Goal: Communication & Community: Participate in discussion

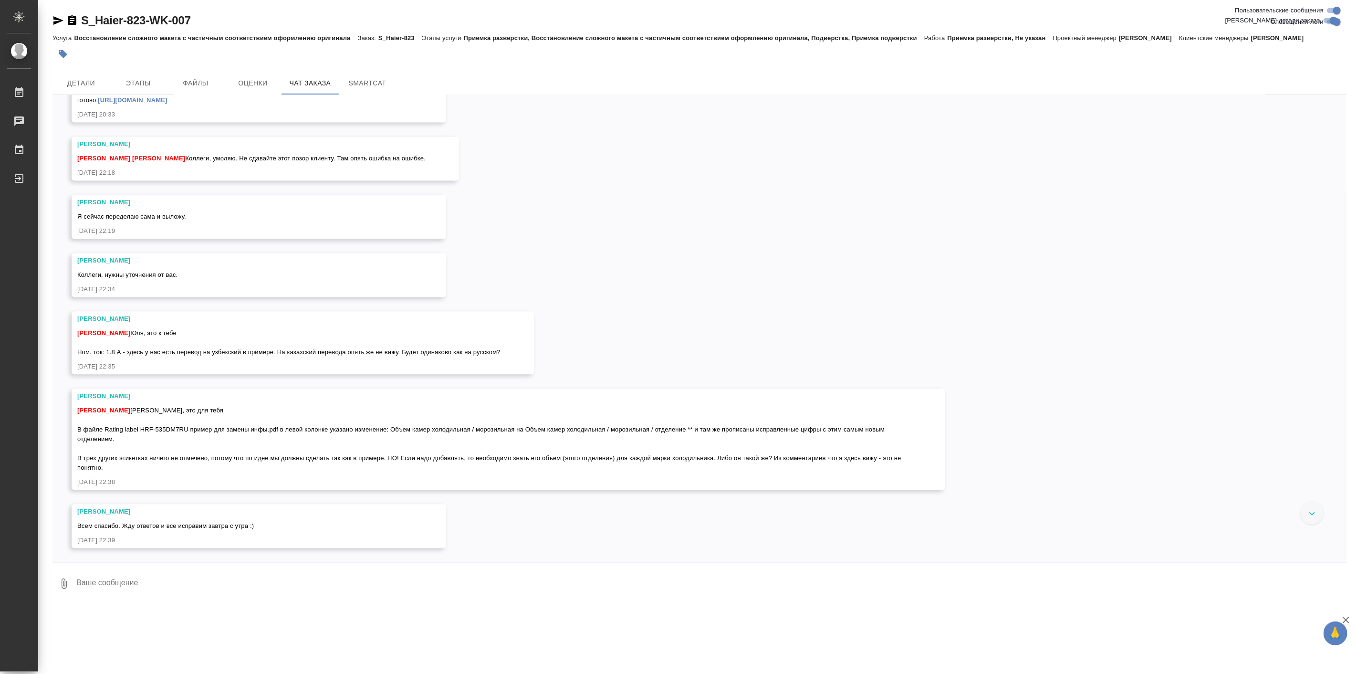
scroll to position [4881, 0]
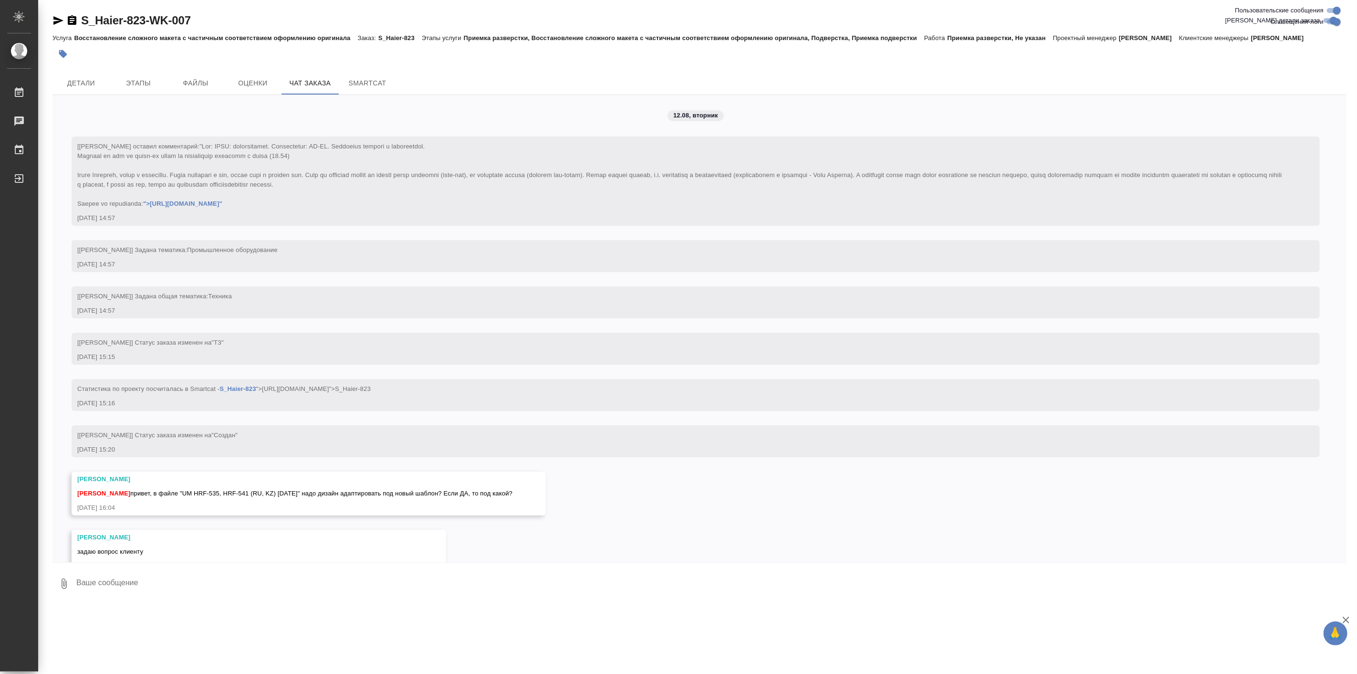
scroll to position [4881, 0]
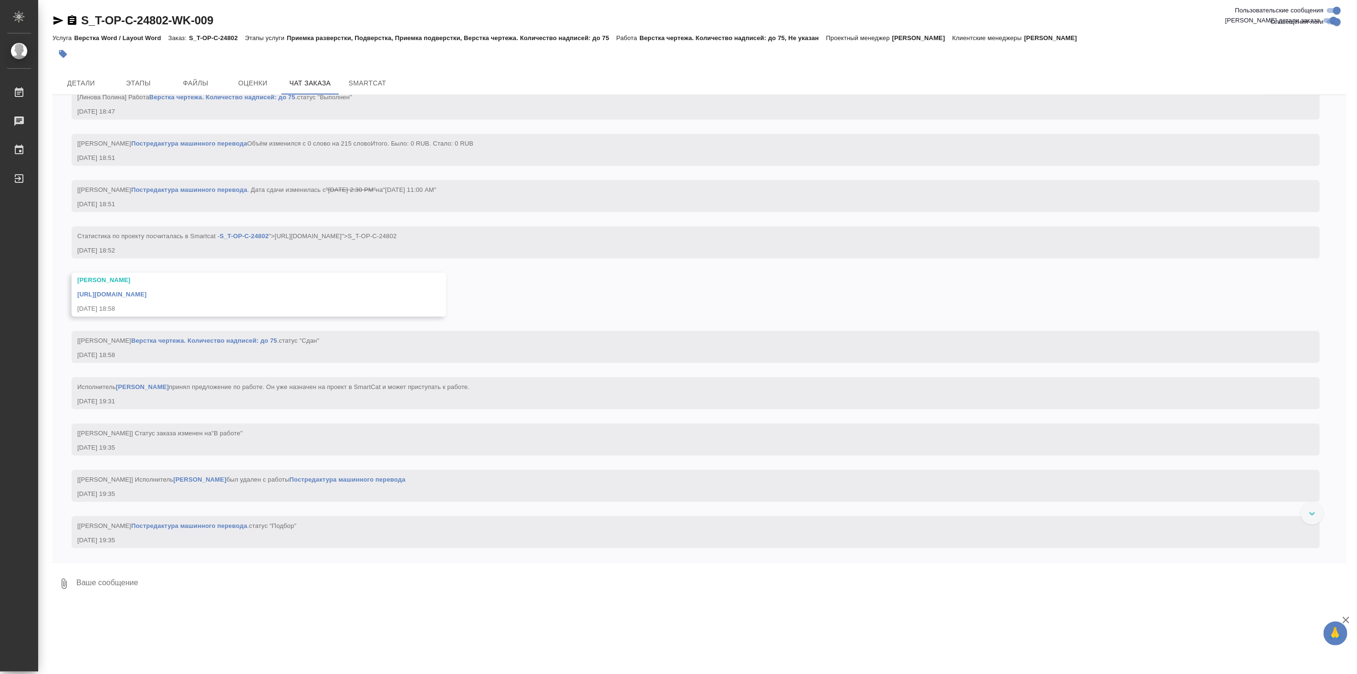
scroll to position [1892, 0]
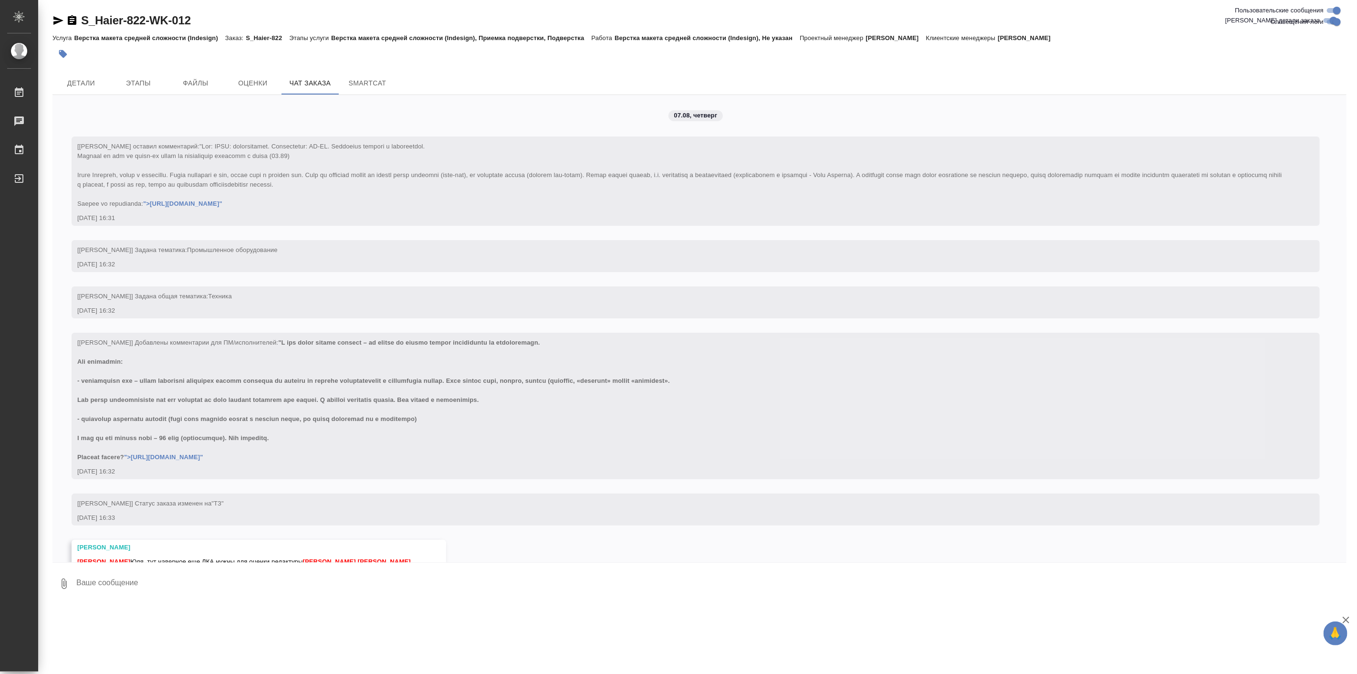
scroll to position [16750, 0]
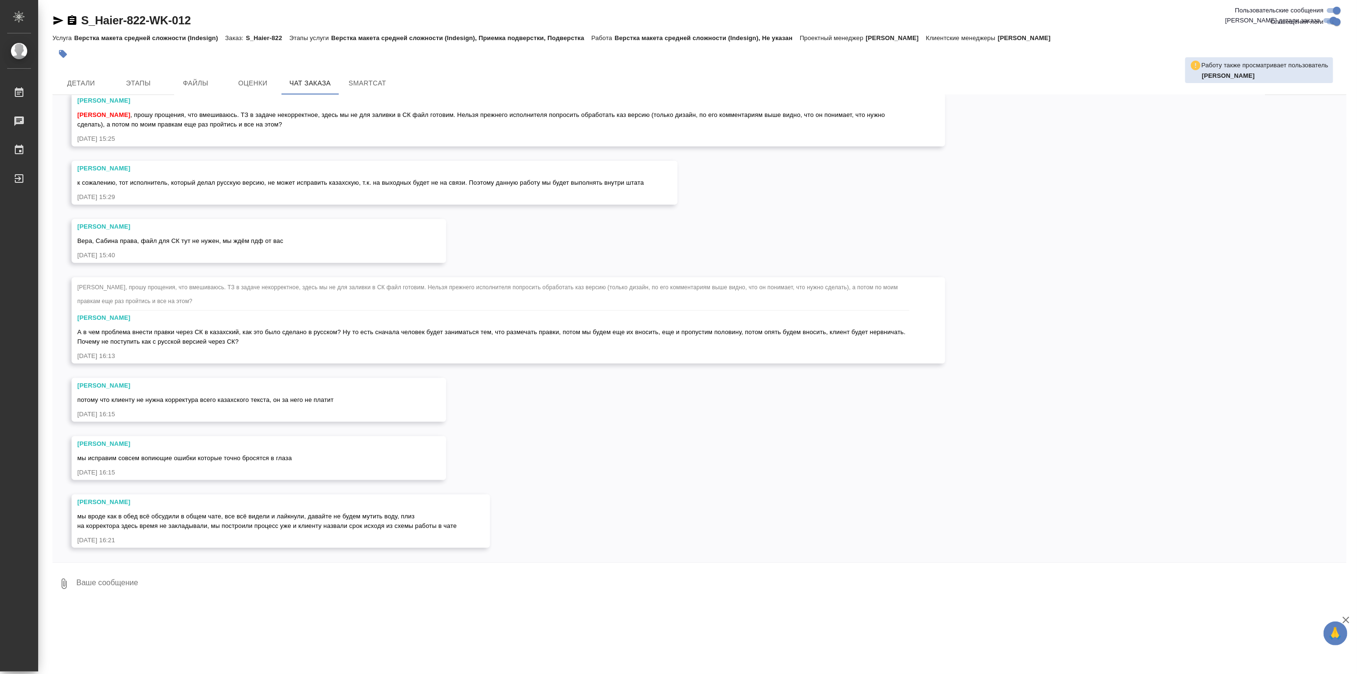
click at [339, 578] on textarea at bounding box center [711, 584] width 1272 height 32
